Goal: Task Accomplishment & Management: Manage account settings

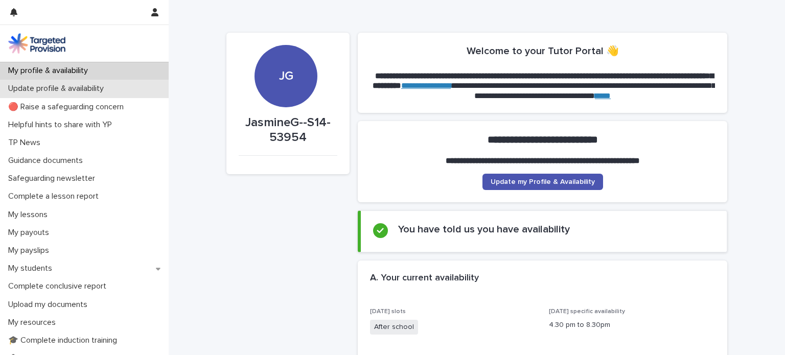
click at [85, 95] on div "Update profile & availability" at bounding box center [84, 89] width 169 height 18
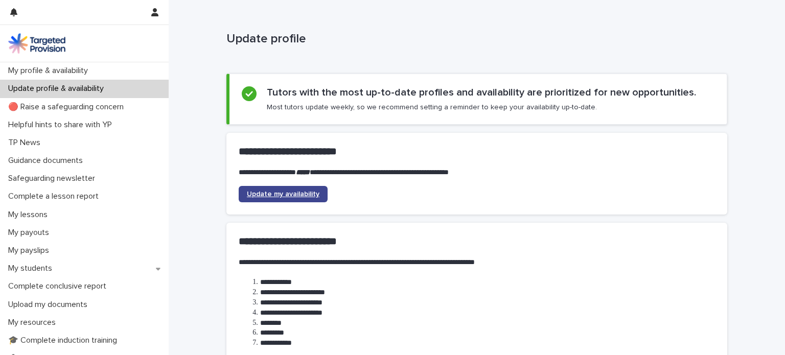
click at [282, 194] on span "Update my availability" at bounding box center [283, 194] width 73 height 7
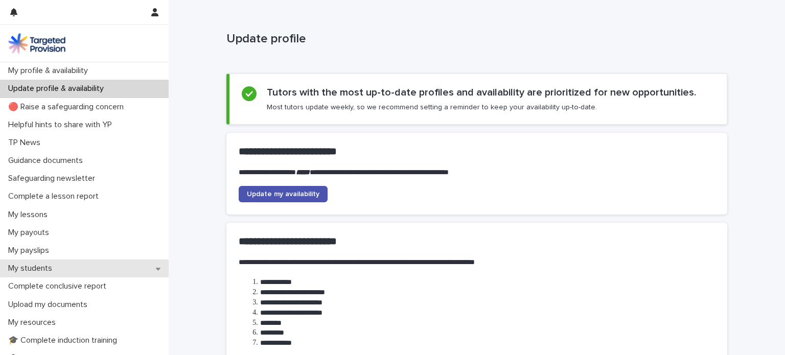
click at [101, 272] on div "My students" at bounding box center [84, 269] width 169 height 18
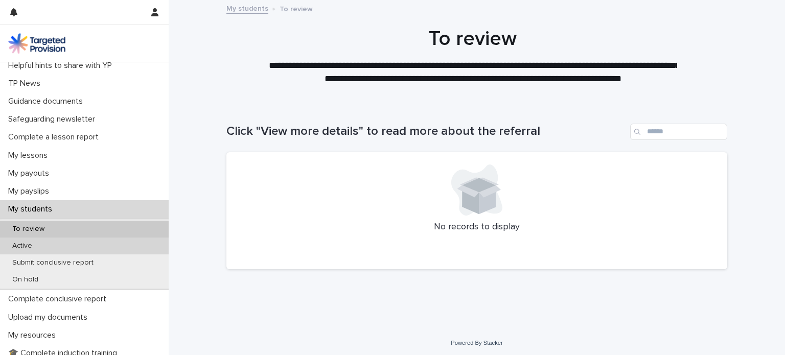
scroll to position [59, 0]
click at [131, 247] on div "Active" at bounding box center [84, 246] width 169 height 17
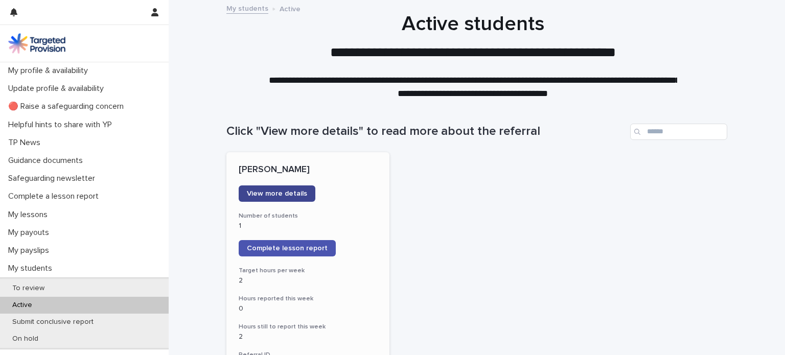
click at [290, 190] on span "View more details" at bounding box center [277, 193] width 60 height 7
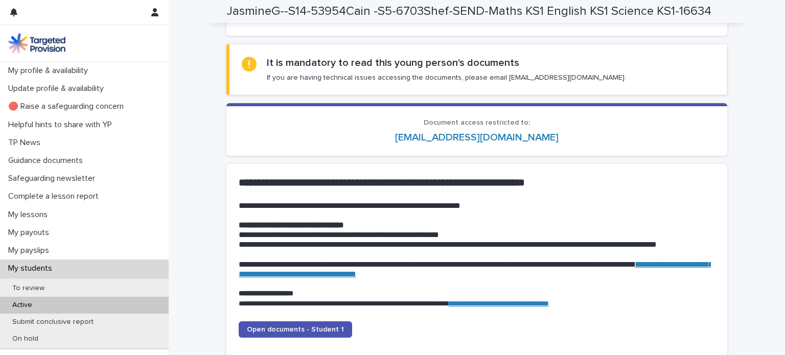
scroll to position [864, 0]
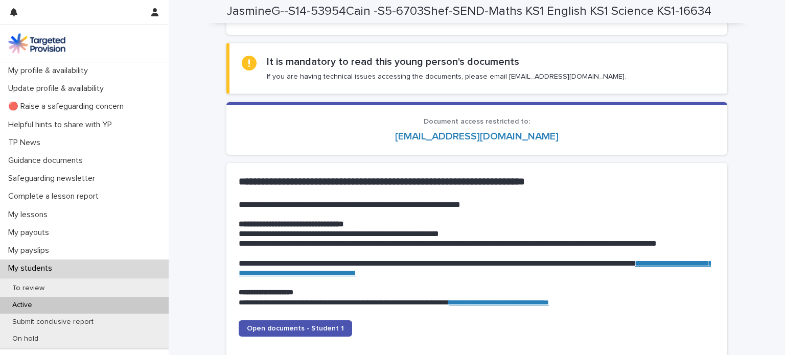
click at [349, 274] on link "**********" at bounding box center [476, 268] width 474 height 17
click at [312, 326] on span "Open documents - Student 1" at bounding box center [295, 328] width 97 height 7
click at [293, 329] on span "Open documents - Student 1" at bounding box center [295, 328] width 97 height 7
